Goal: Task Accomplishment & Management: Use online tool/utility

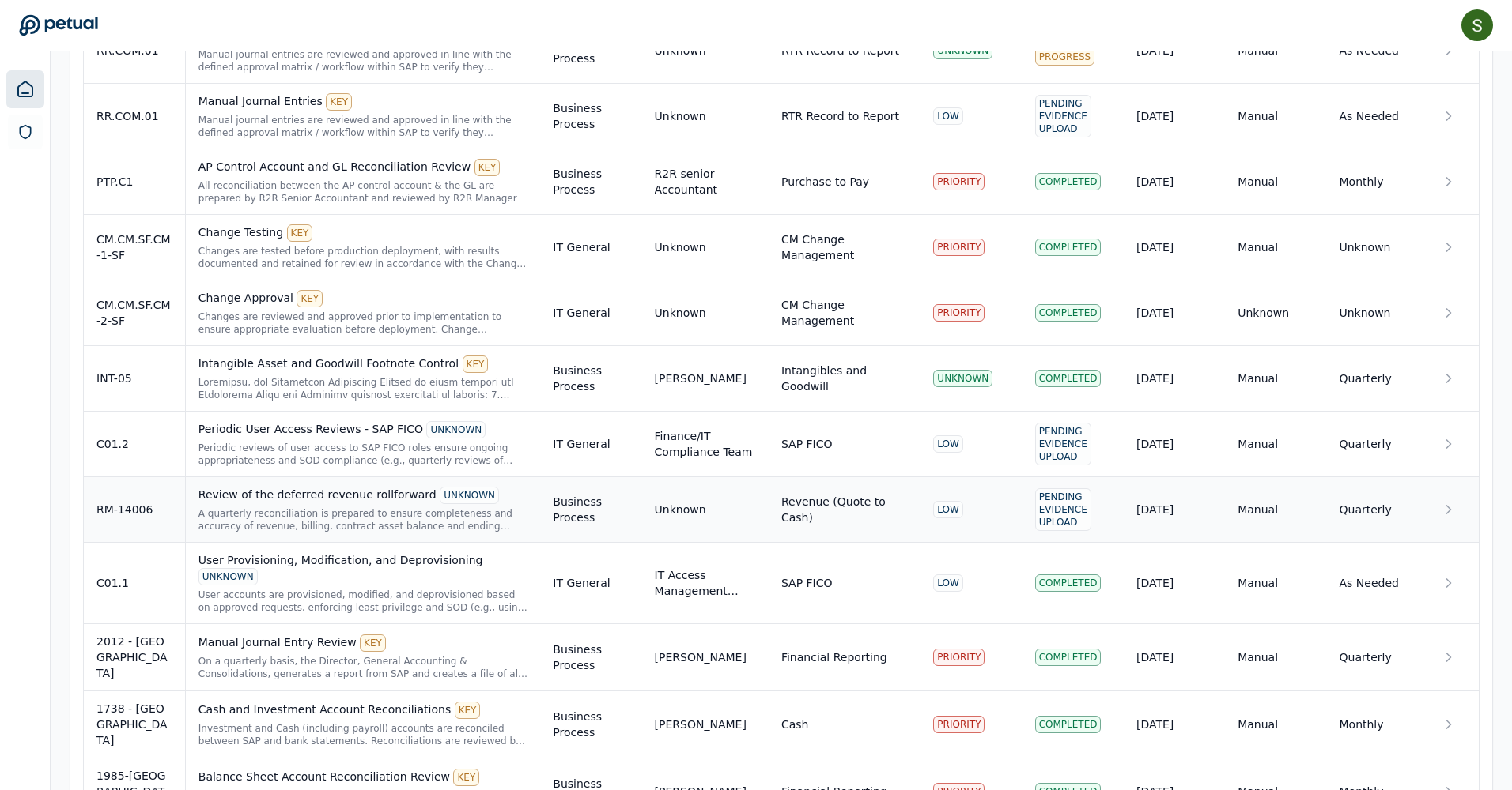
scroll to position [1817, 0]
click at [798, 437] on div "SAP FICO" at bounding box center [807, 445] width 52 height 16
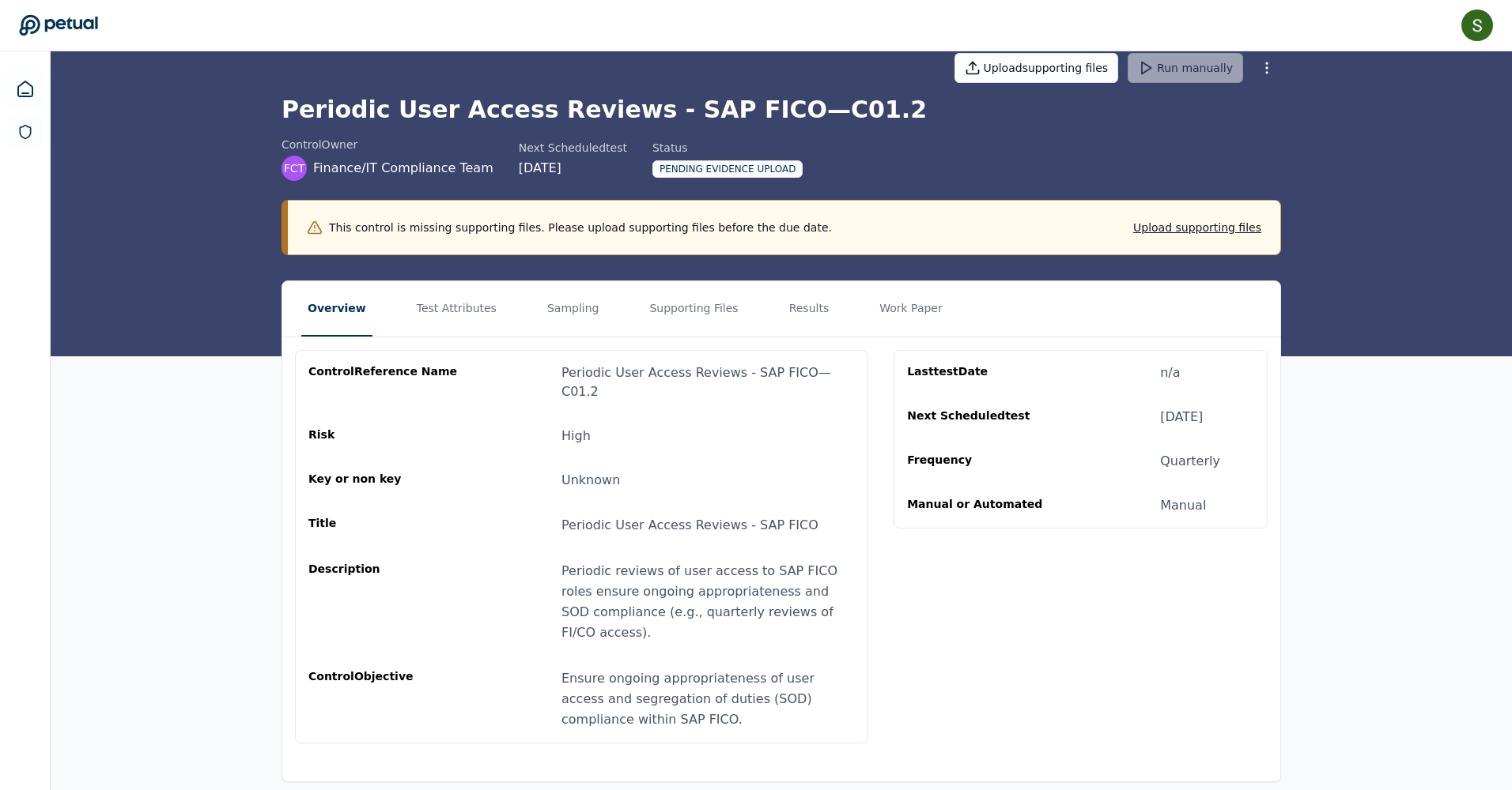
scroll to position [25, 0]
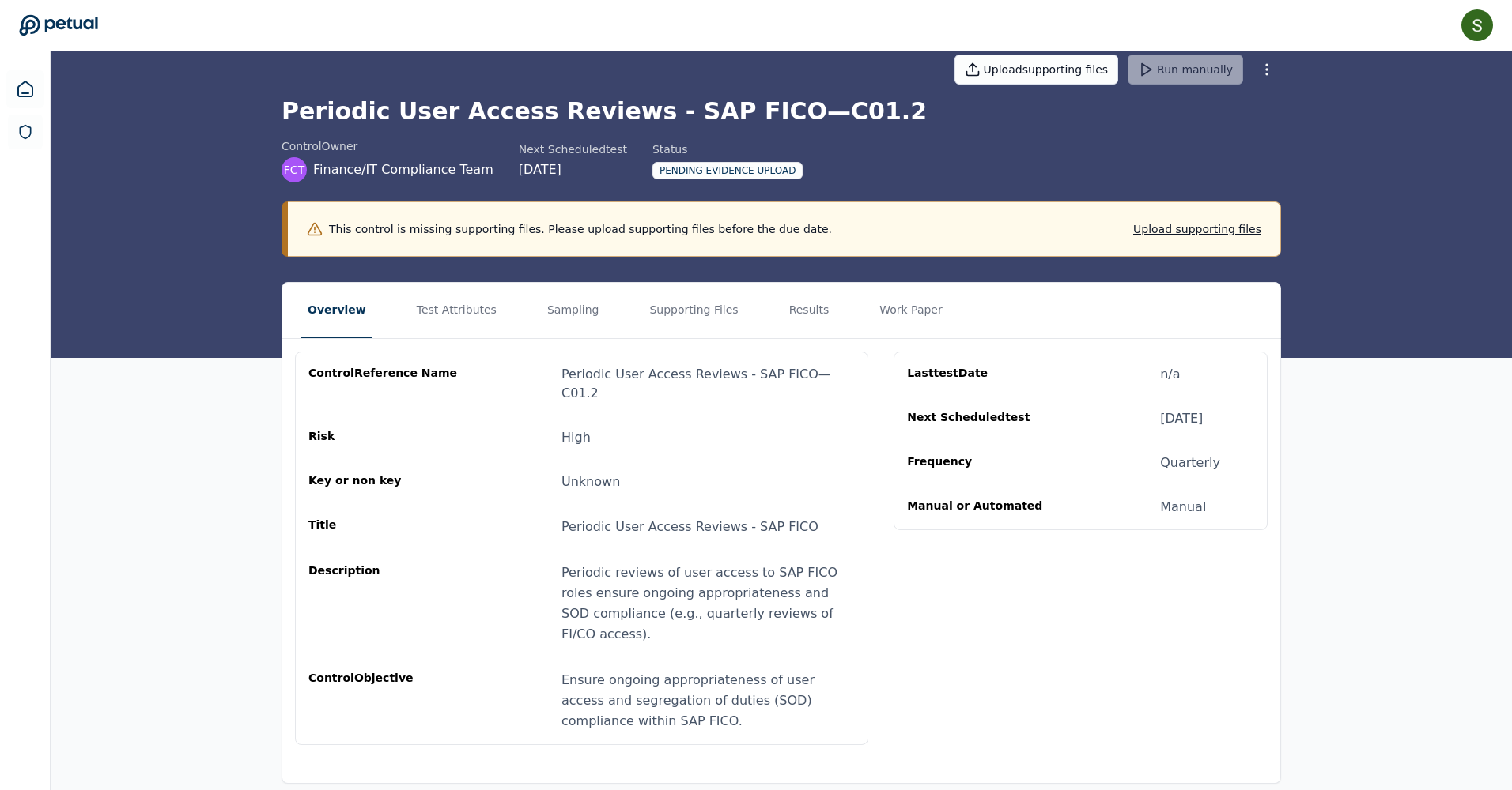
click at [798, 429] on div "Risk High" at bounding box center [581, 438] width 546 height 19
click at [460, 309] on button "Test Attributes" at bounding box center [456, 310] width 93 height 56
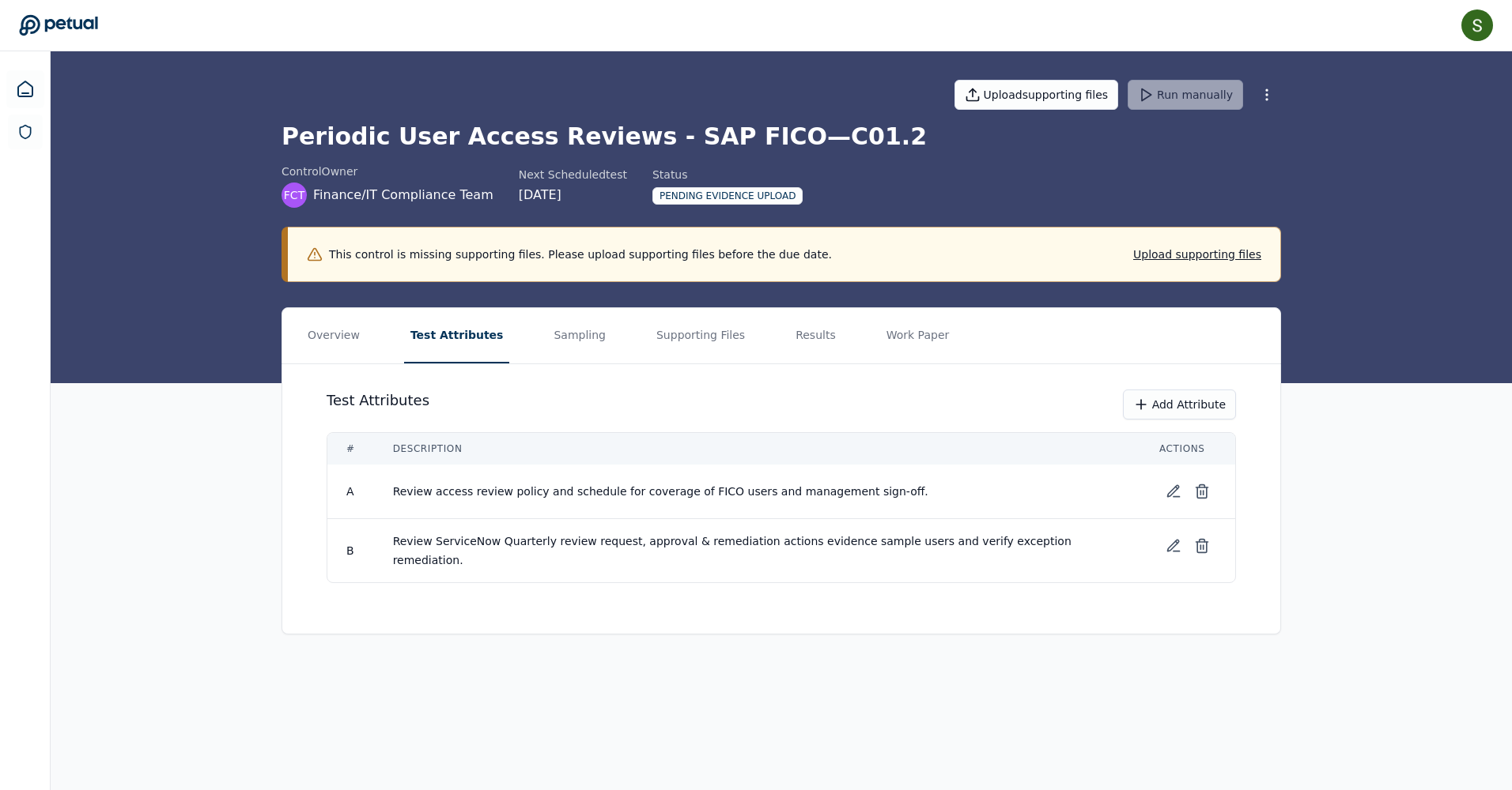
scroll to position [0, 0]
click at [567, 340] on button "Sampling" at bounding box center [582, 336] width 65 height 56
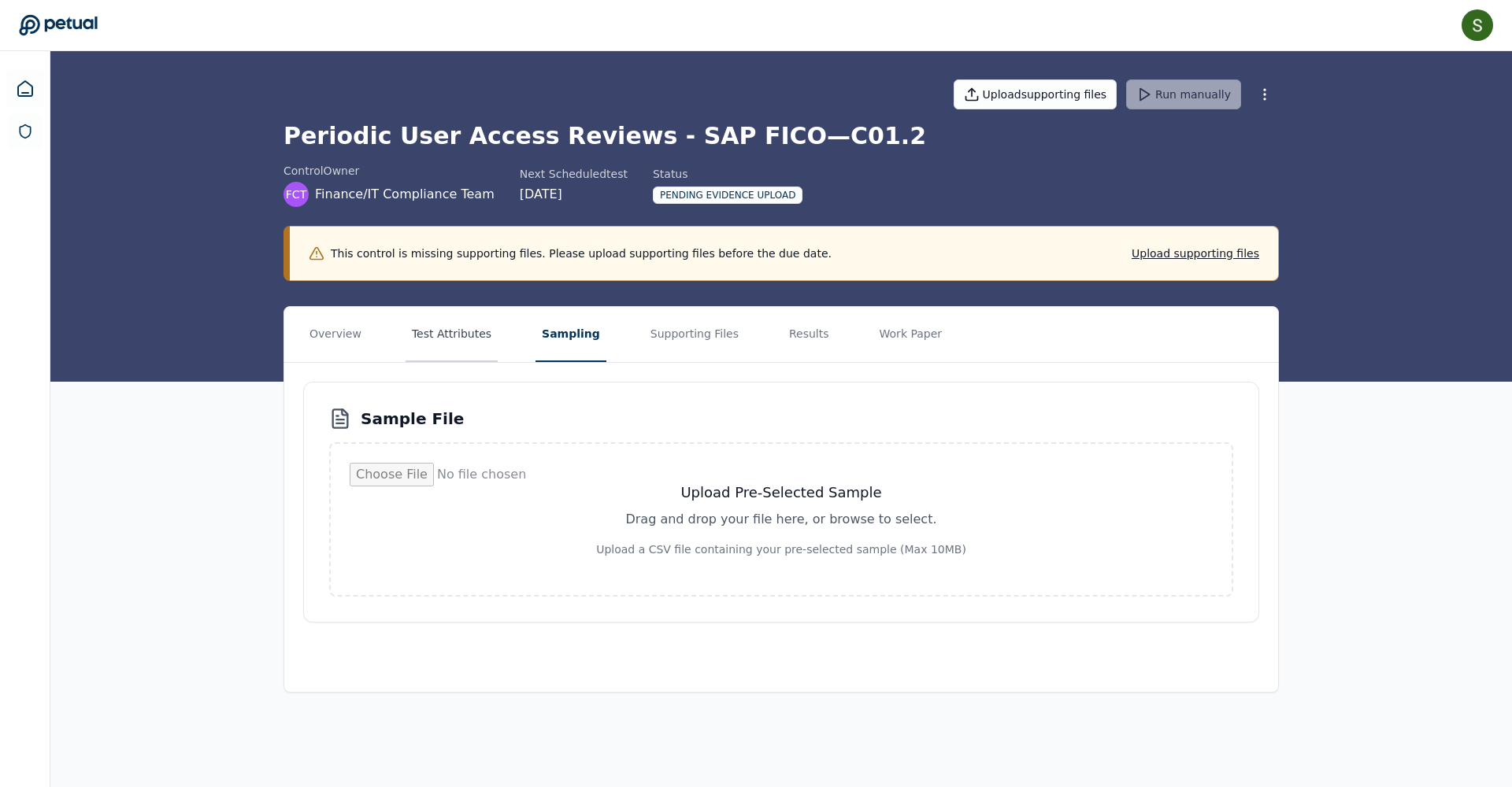
click at [457, 329] on button "Test Attributes" at bounding box center [451, 335] width 92 height 56
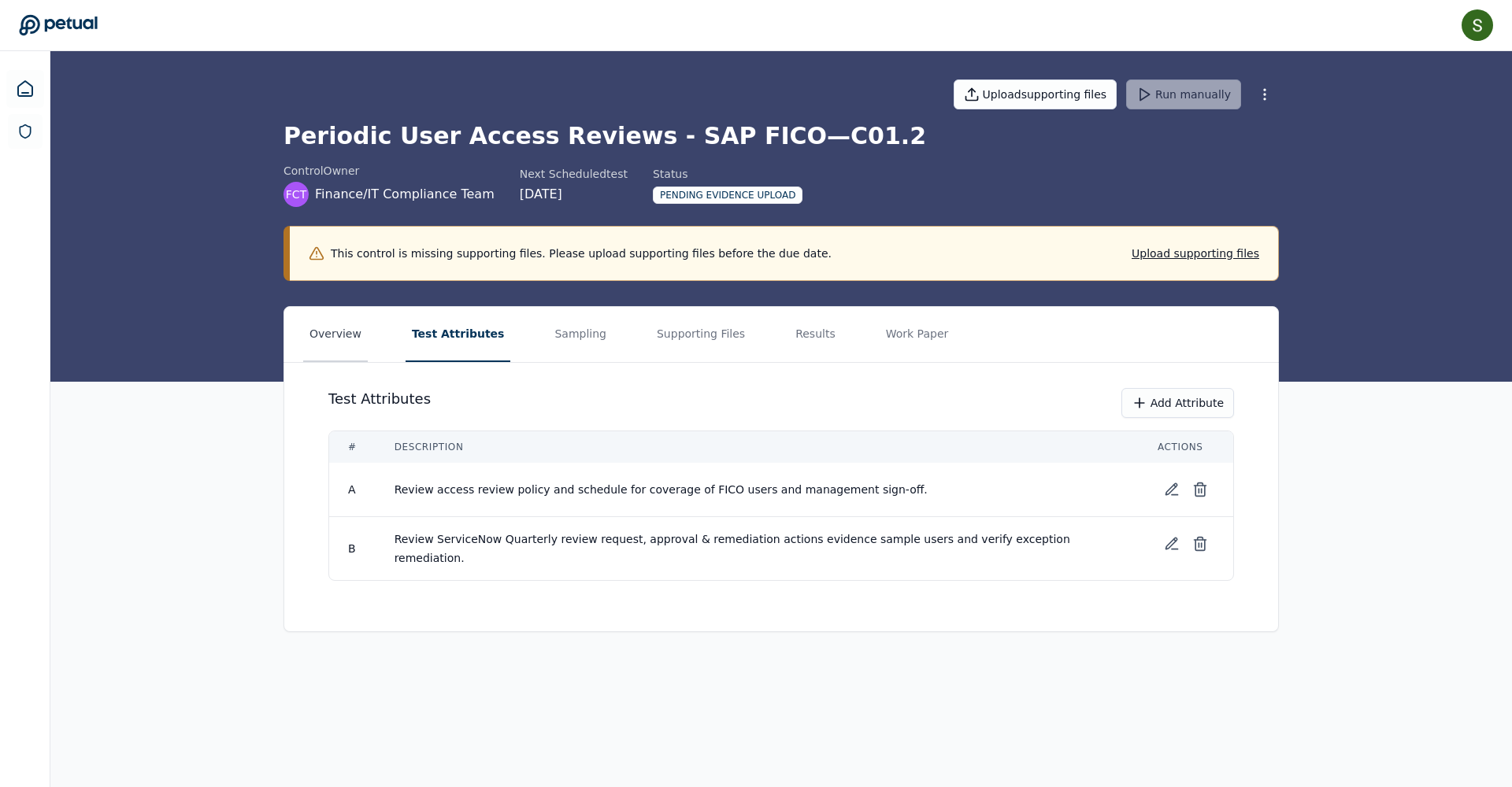
click at [344, 335] on button "Overview" at bounding box center [335, 335] width 64 height 56
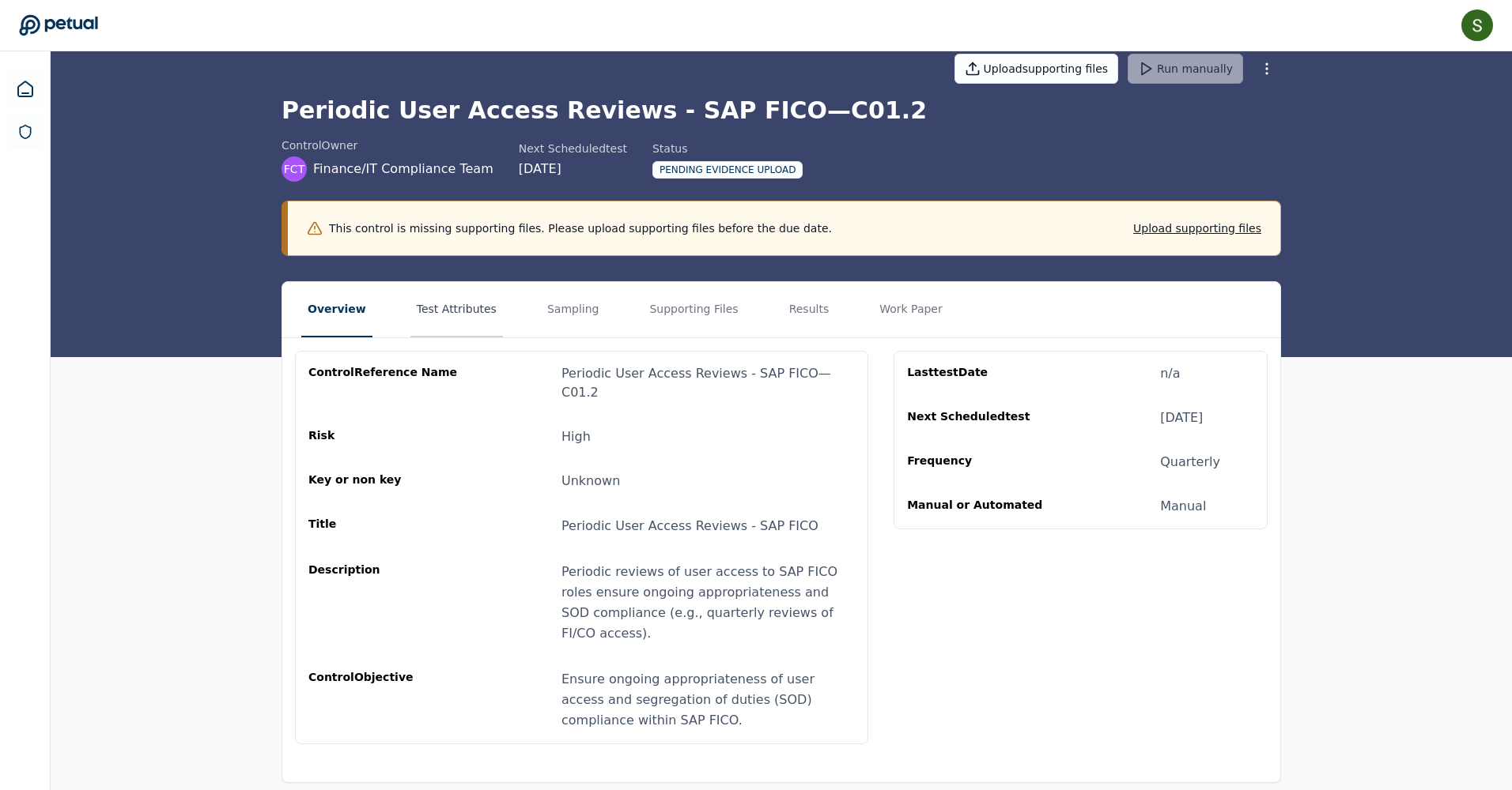
scroll to position [25, 0]
click at [468, 313] on button "Test Attributes" at bounding box center [456, 310] width 93 height 56
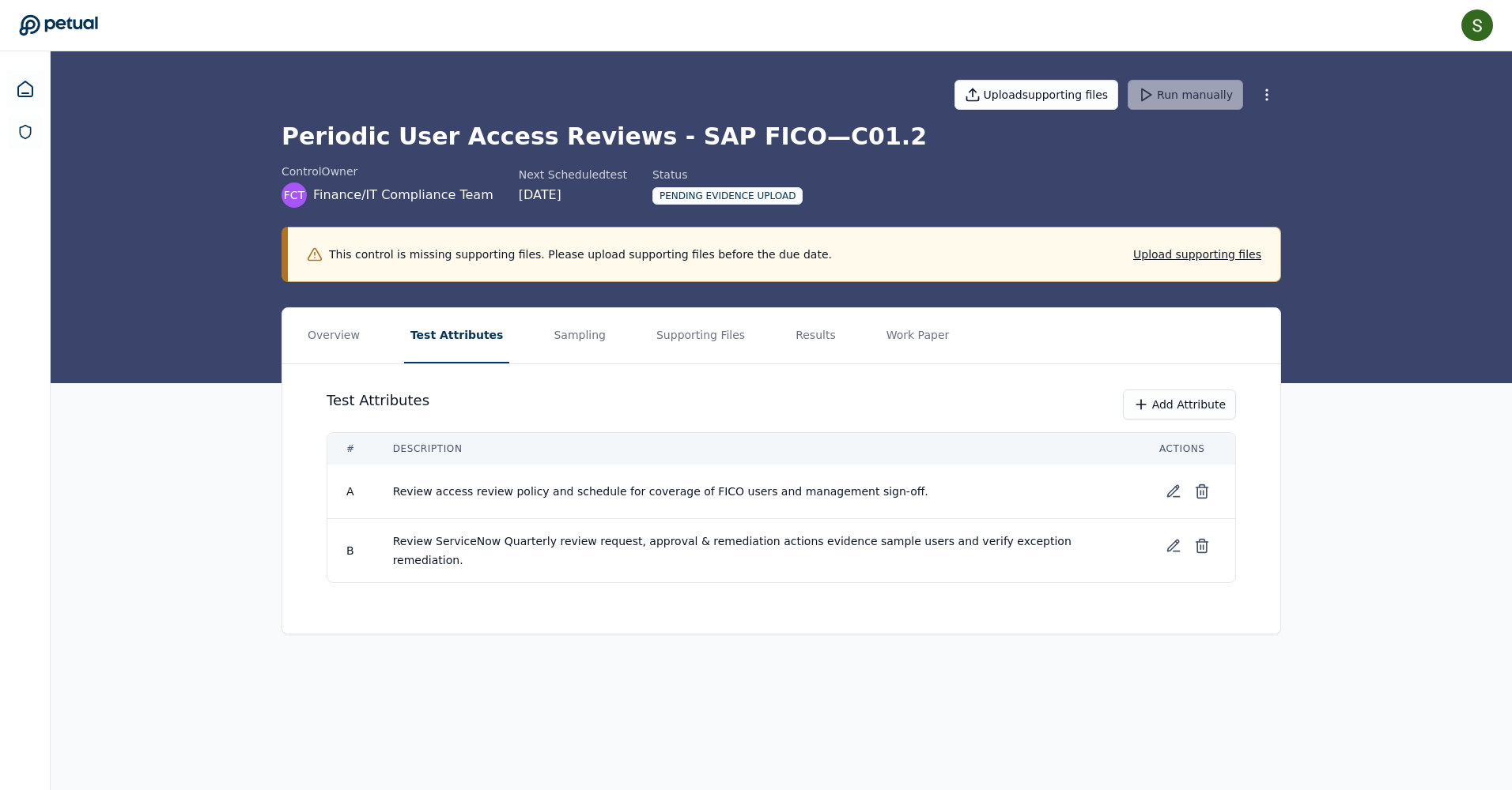
scroll to position [0, 0]
click at [337, 328] on button "Overview" at bounding box center [336, 336] width 65 height 56
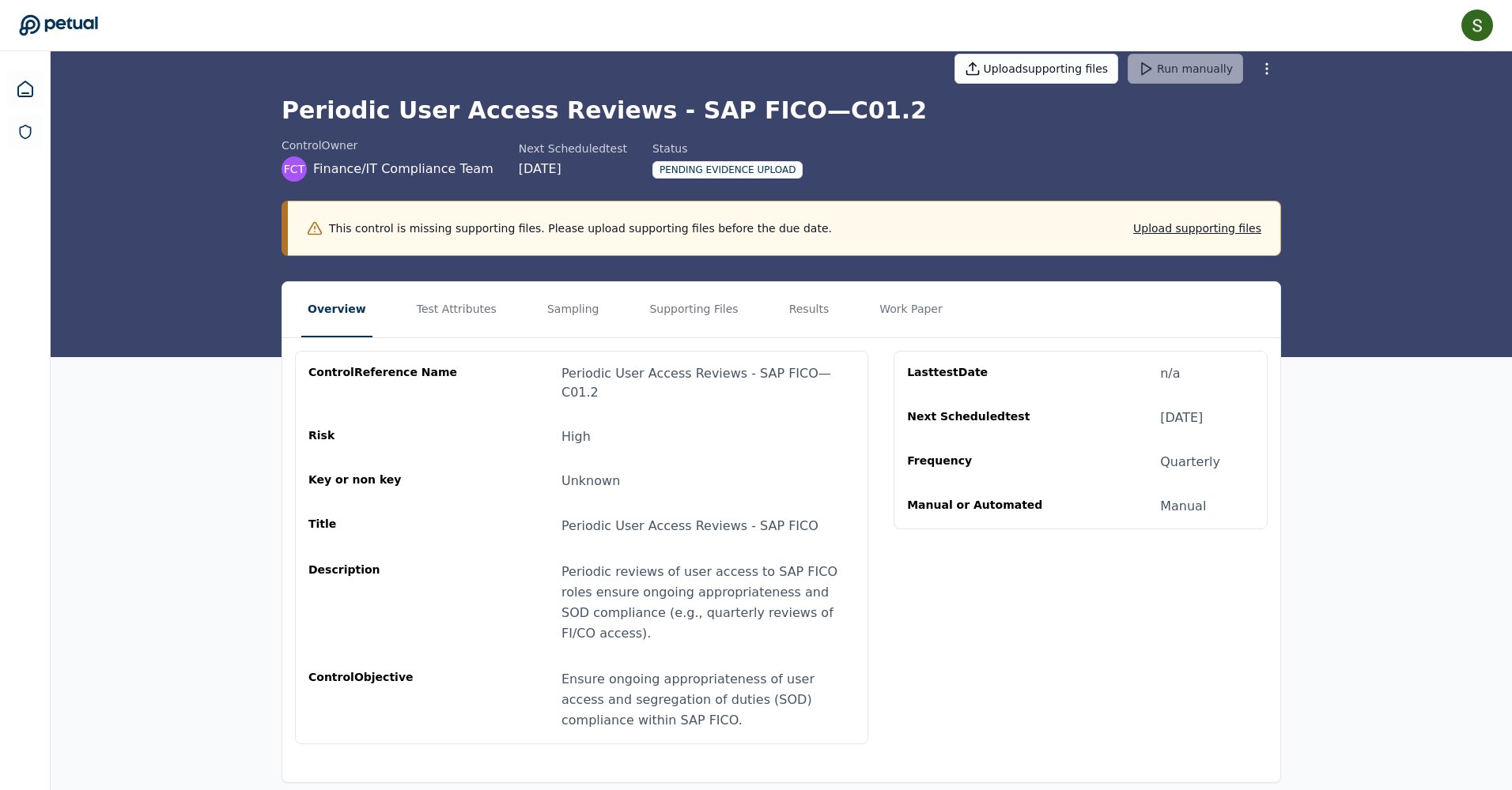
scroll to position [25, 0]
click at [475, 322] on button "Test Attributes" at bounding box center [456, 310] width 93 height 56
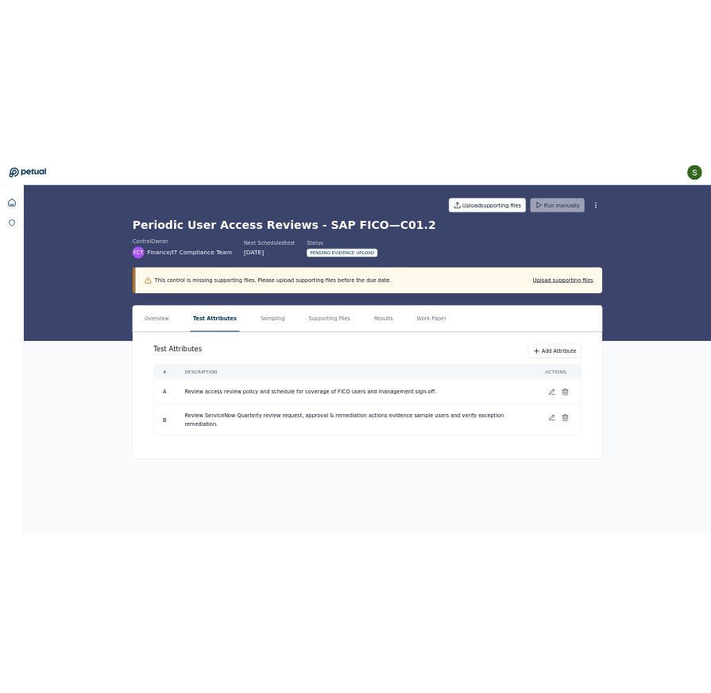
scroll to position [0, 0]
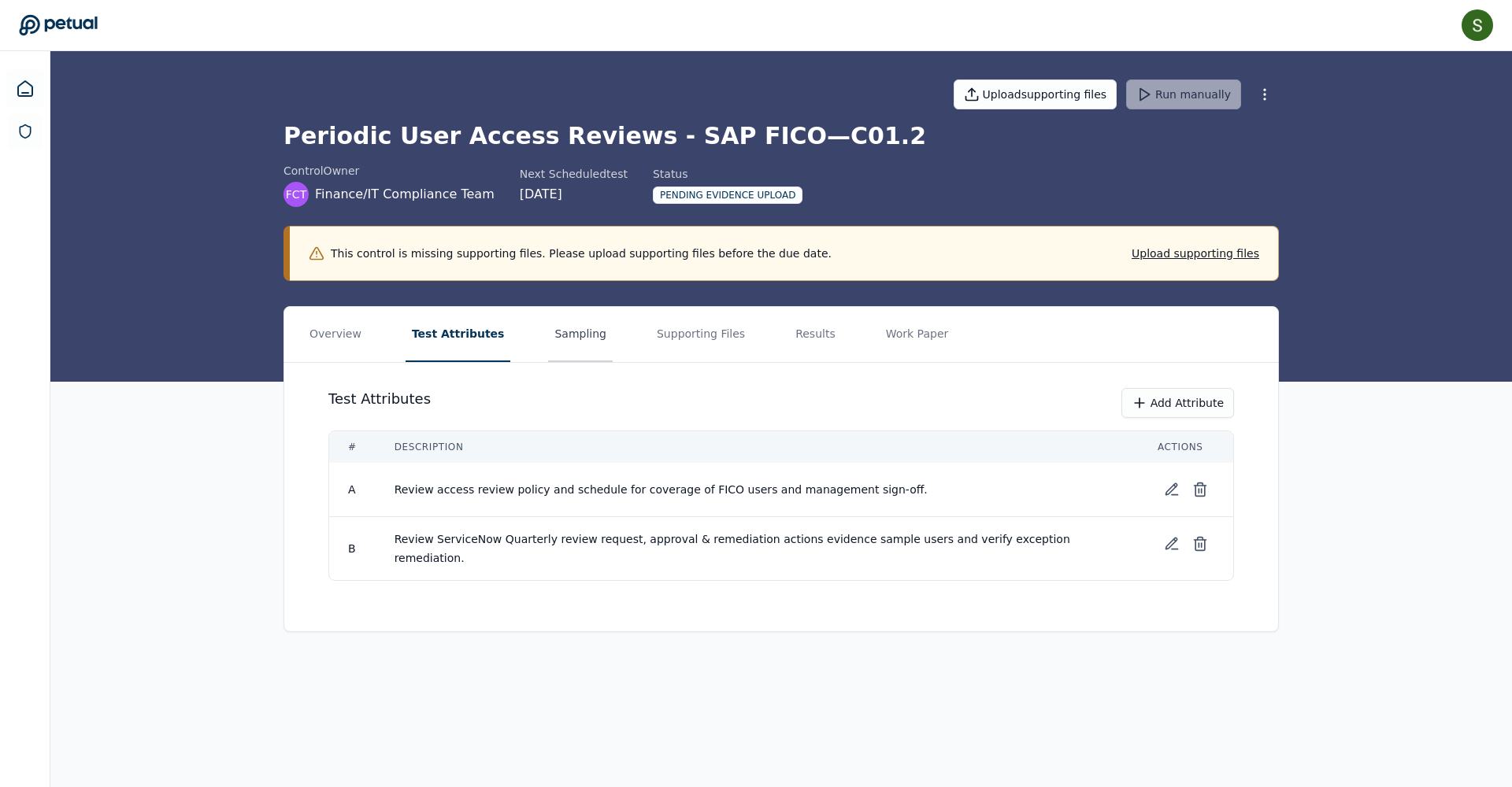
click at [591, 330] on button "Sampling" at bounding box center [580, 335] width 64 height 56
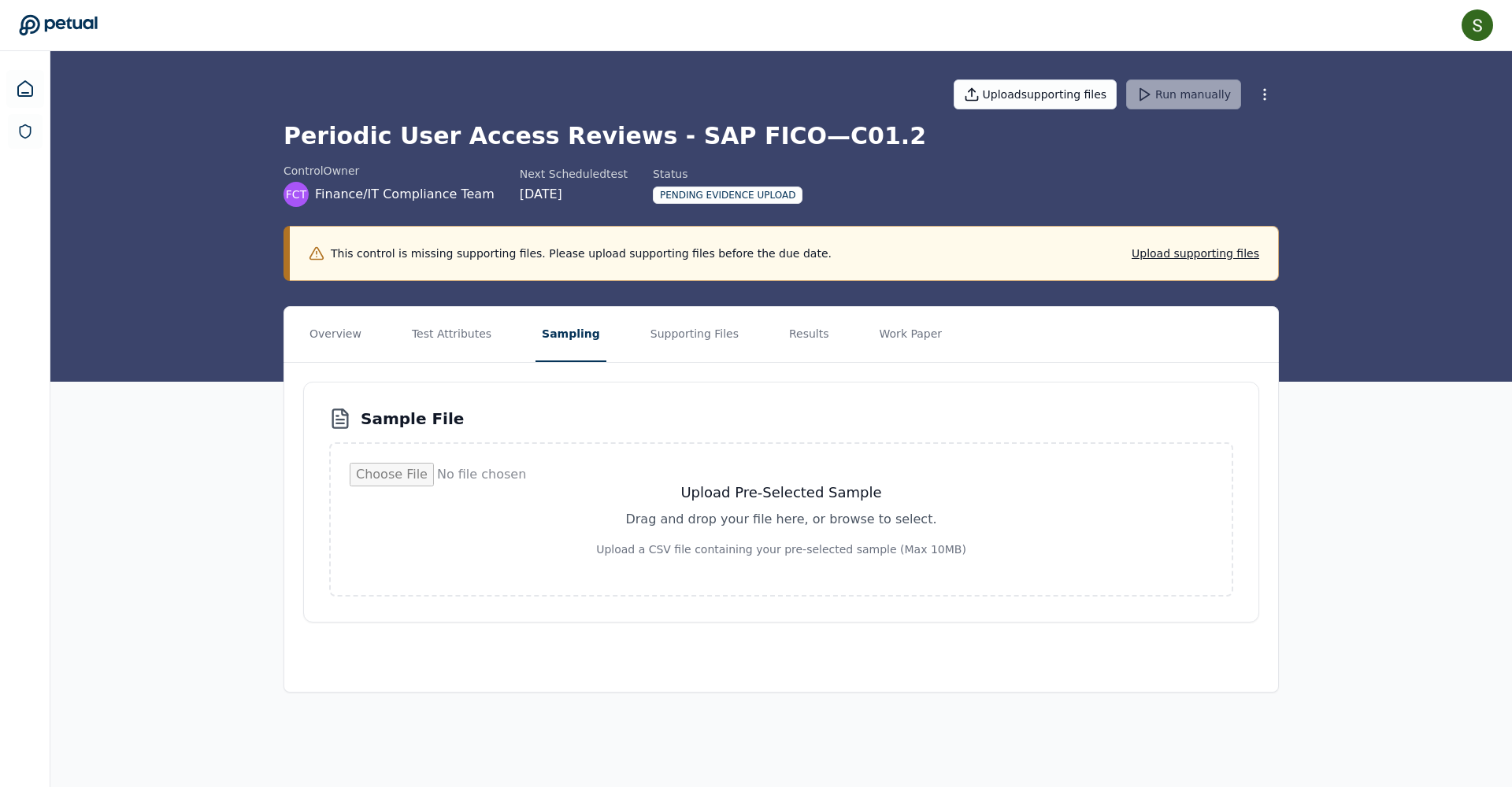
click at [725, 500] on input "file" at bounding box center [781, 519] width 864 height 113
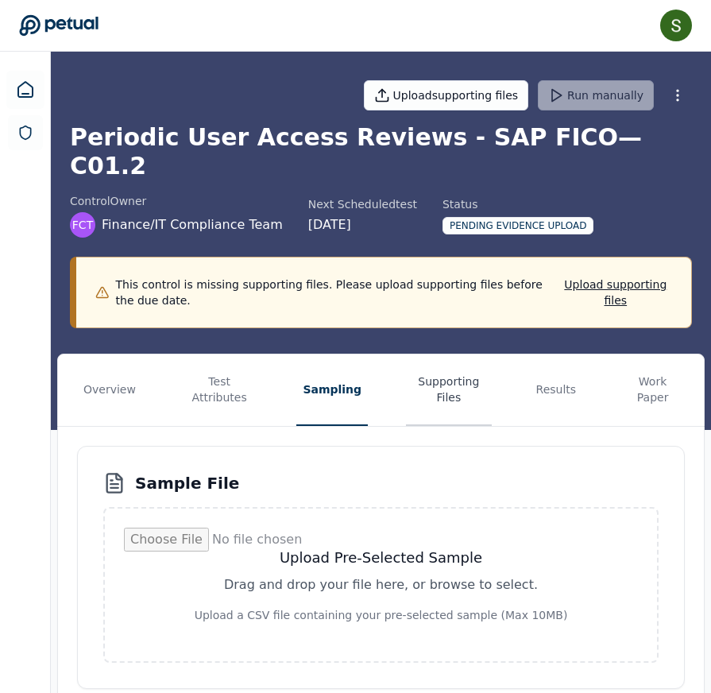
click at [443, 361] on button "Supporting Files" at bounding box center [448, 389] width 85 height 71
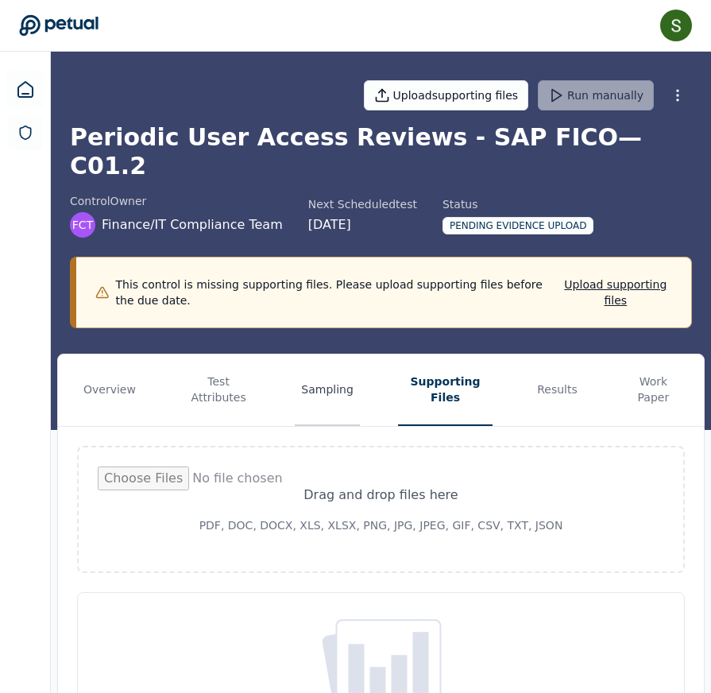
click at [338, 373] on button "Sampling" at bounding box center [327, 389] width 65 height 71
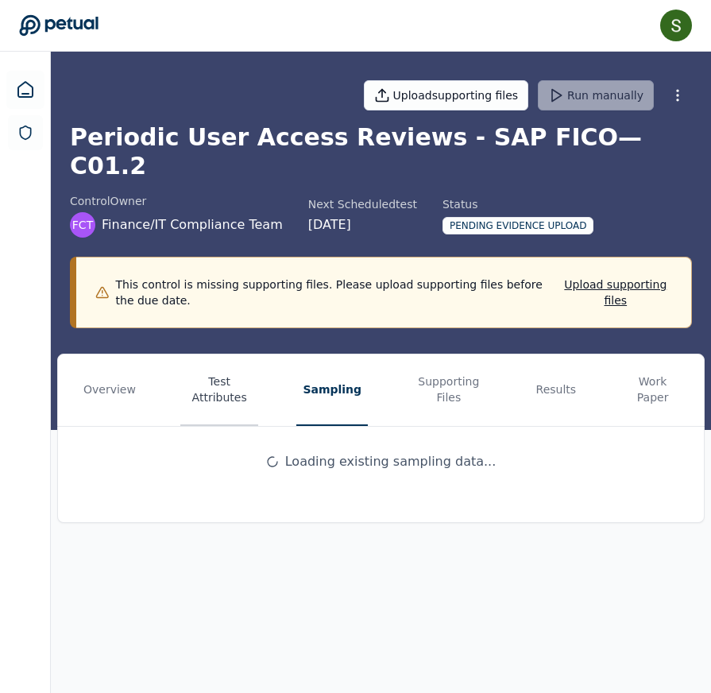
click at [231, 365] on button "Test Attributes" at bounding box center [219, 389] width 78 height 71
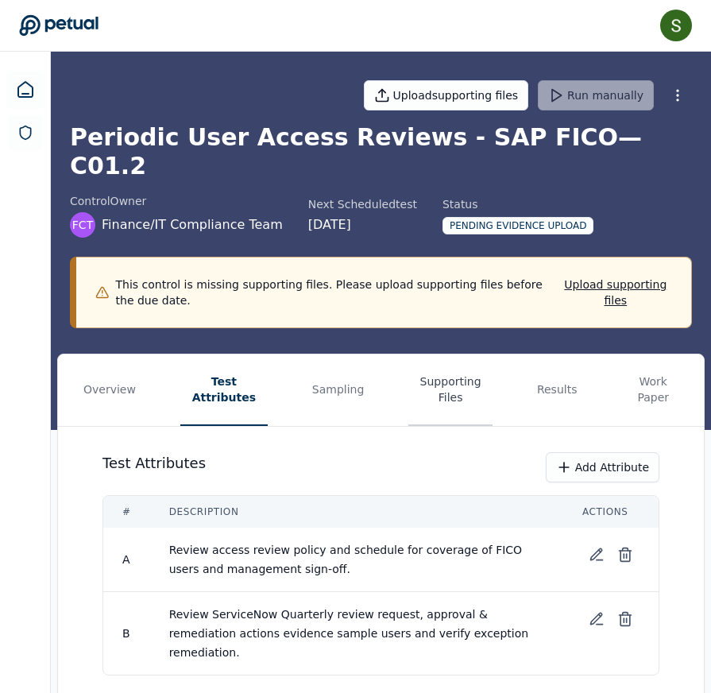
click at [459, 361] on button "Supporting Files" at bounding box center [450, 389] width 84 height 71
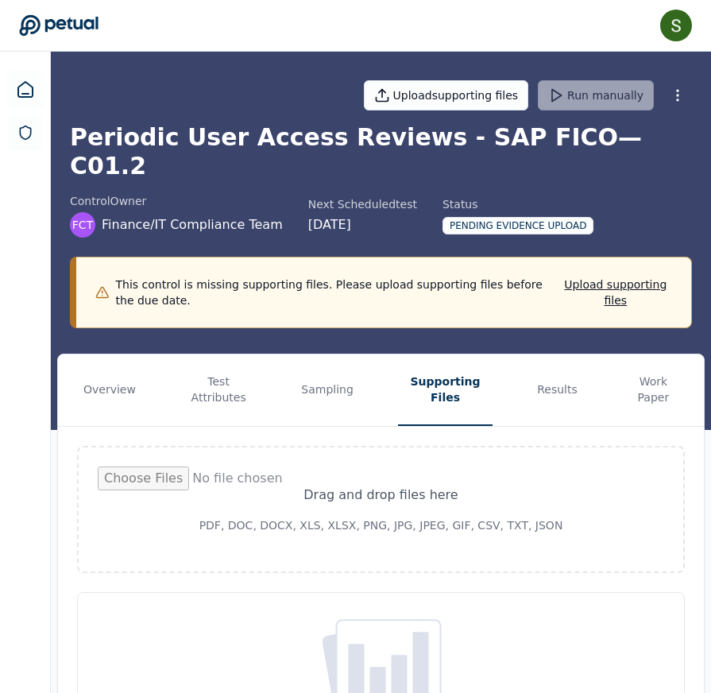
click at [417, 473] on input "file" at bounding box center [381, 509] width 566 height 86
